Goal: Task Accomplishment & Management: Use online tool/utility

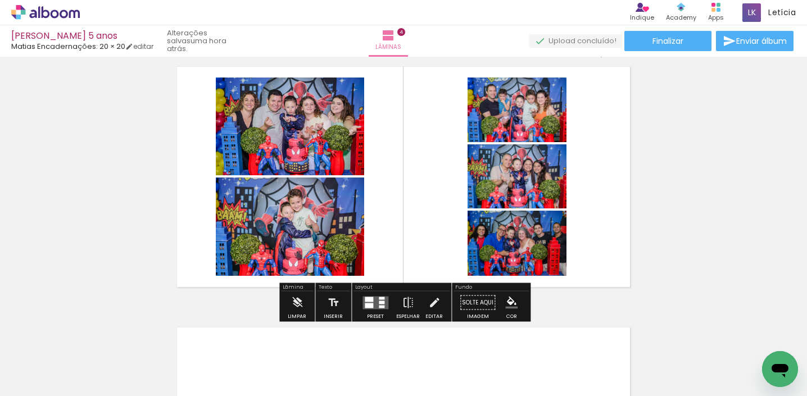
scroll to position [809, 0]
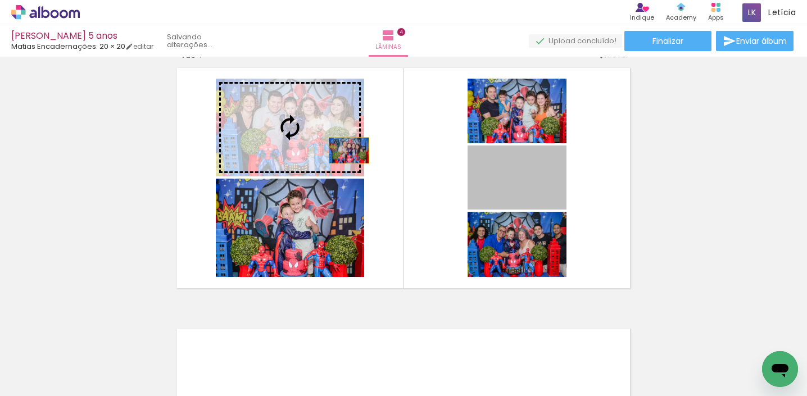
drag, startPoint x: 539, startPoint y: 184, endPoint x: 305, endPoint y: 152, distance: 235.9
click at [0, 0] on slot at bounding box center [0, 0] width 0 height 0
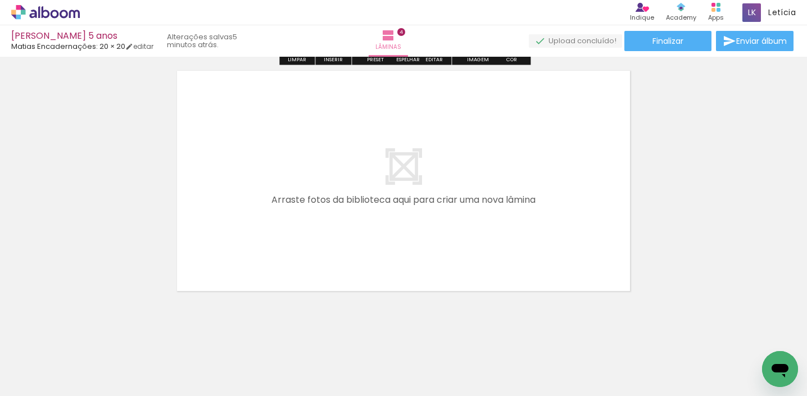
scroll to position [1068, 0]
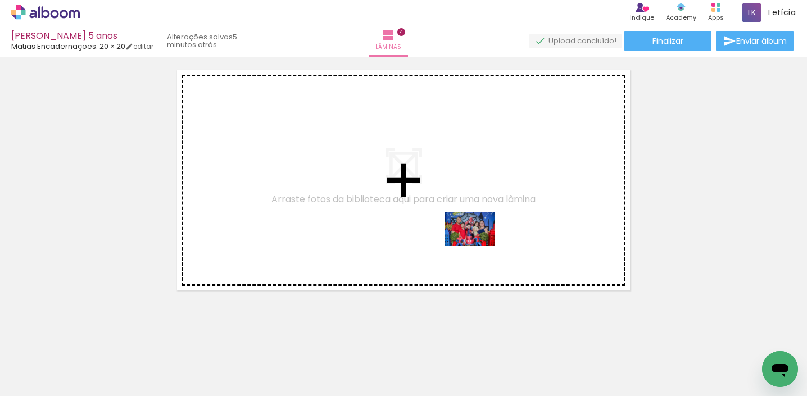
drag, startPoint x: 595, startPoint y: 357, endPoint x: 427, endPoint y: 207, distance: 225.2
click at [431, 210] on quentale-workspace at bounding box center [403, 198] width 807 height 396
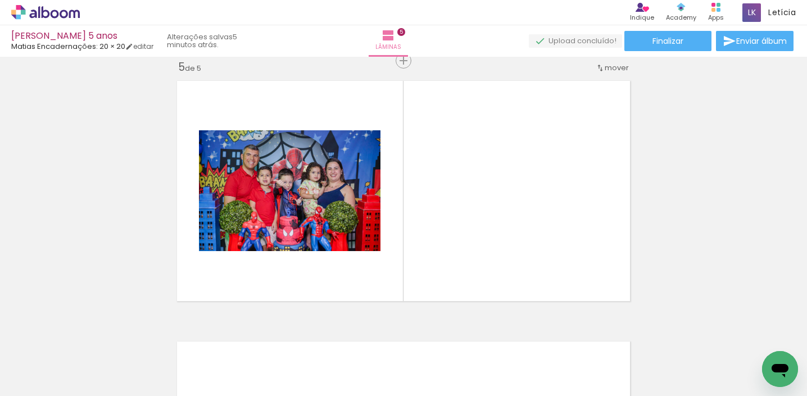
scroll to position [0, 4973]
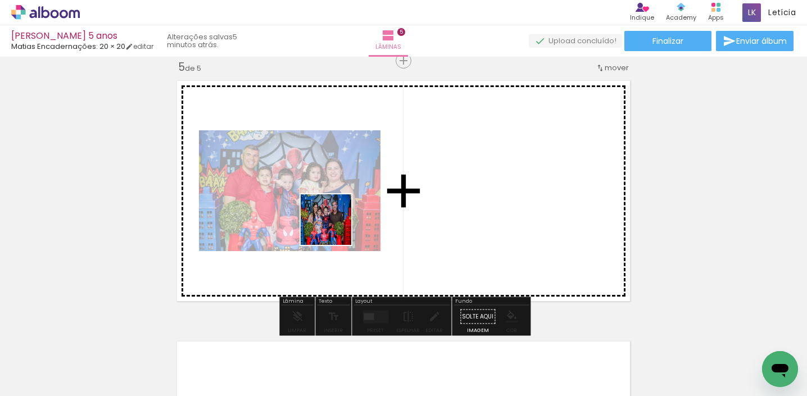
drag, startPoint x: 249, startPoint y: 362, endPoint x: 358, endPoint y: 213, distance: 184.5
click at [358, 212] on quentale-workspace at bounding box center [403, 198] width 807 height 396
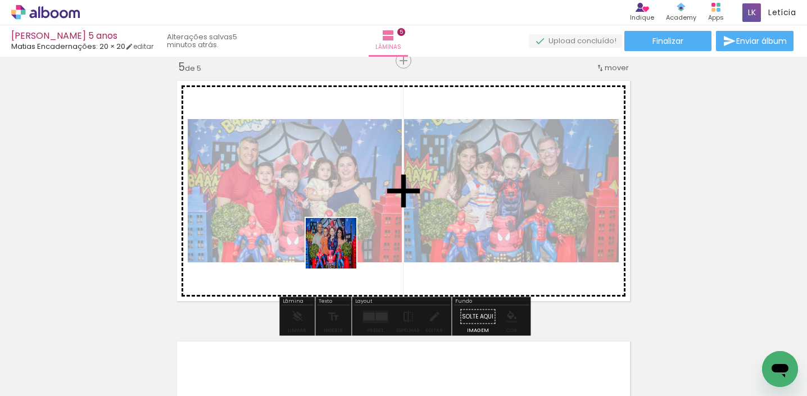
drag, startPoint x: 316, startPoint y: 367, endPoint x: 347, endPoint y: 250, distance: 120.9
click at [345, 242] on quentale-workspace at bounding box center [403, 198] width 807 height 396
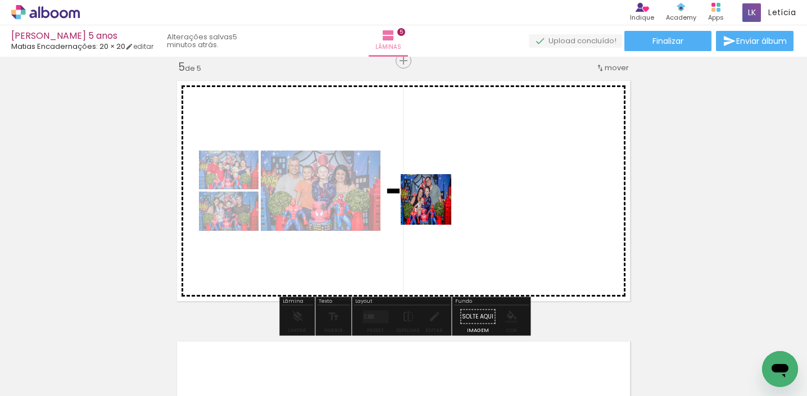
drag, startPoint x: 421, startPoint y: 367, endPoint x: 445, endPoint y: 195, distance: 173.0
click at [445, 195] on quentale-workspace at bounding box center [403, 198] width 807 height 396
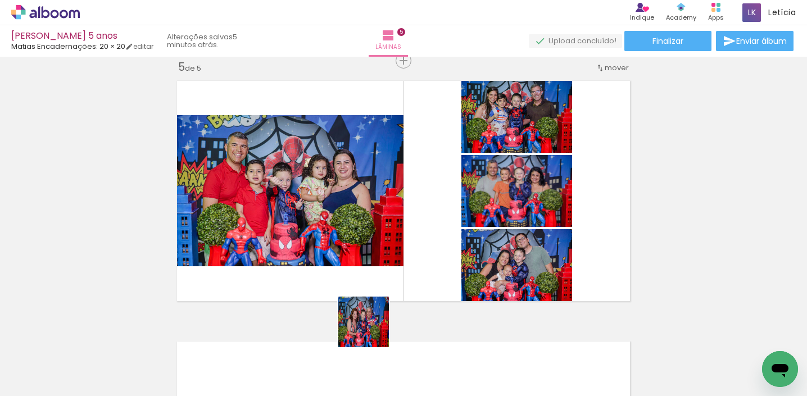
drag, startPoint x: 366, startPoint y: 368, endPoint x: 422, endPoint y: 236, distance: 143.5
click at [422, 236] on quentale-workspace at bounding box center [403, 198] width 807 height 396
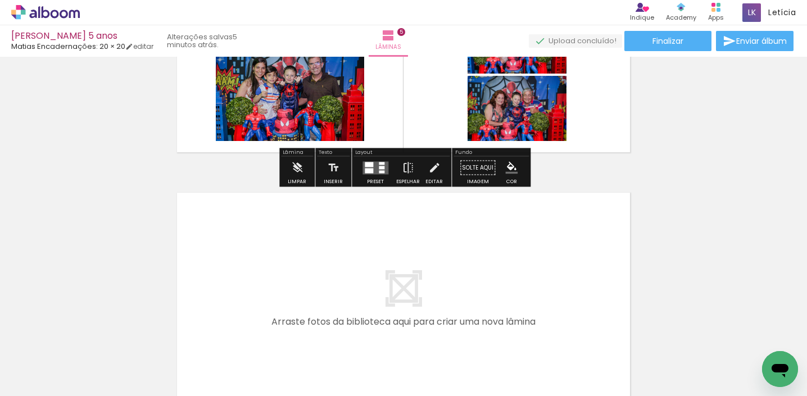
scroll to position [1212, 0]
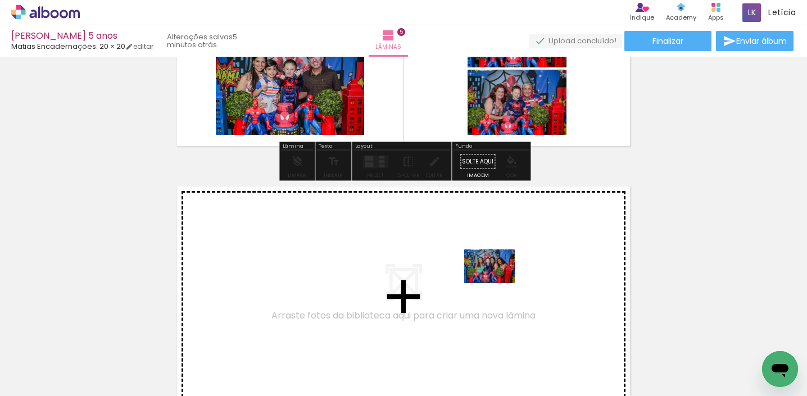
drag, startPoint x: 488, startPoint y: 362, endPoint x: 526, endPoint y: 341, distance: 44.0
click at [499, 282] on quentale-workspace at bounding box center [403, 198] width 807 height 396
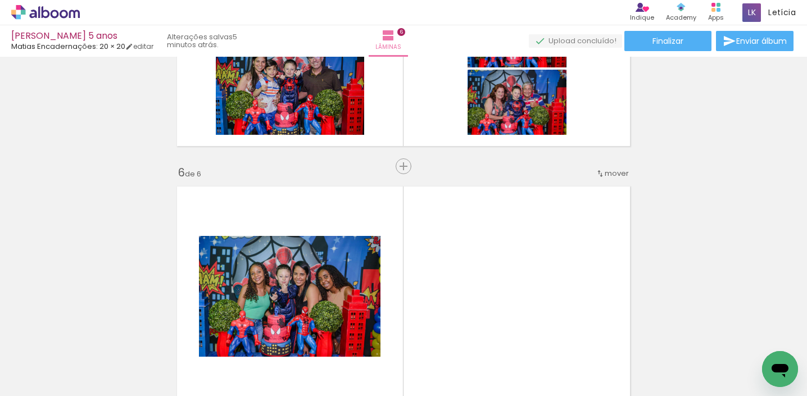
scroll to position [1318, 0]
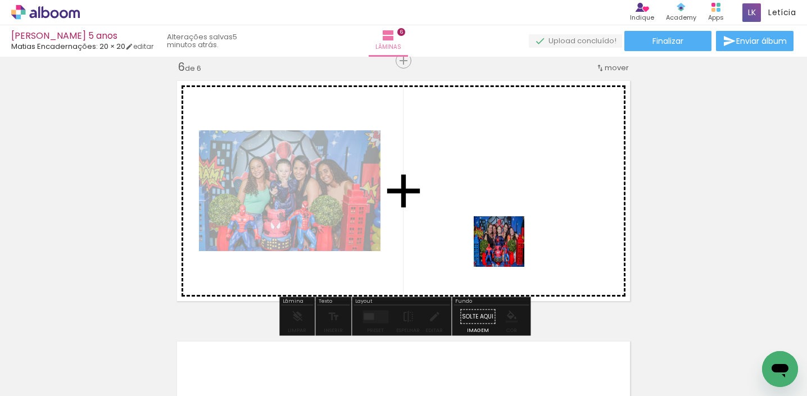
drag, startPoint x: 544, startPoint y: 363, endPoint x: 507, endPoint y: 251, distance: 118.3
click at [507, 251] on quentale-workspace at bounding box center [403, 198] width 807 height 396
